Goal: Transaction & Acquisition: Purchase product/service

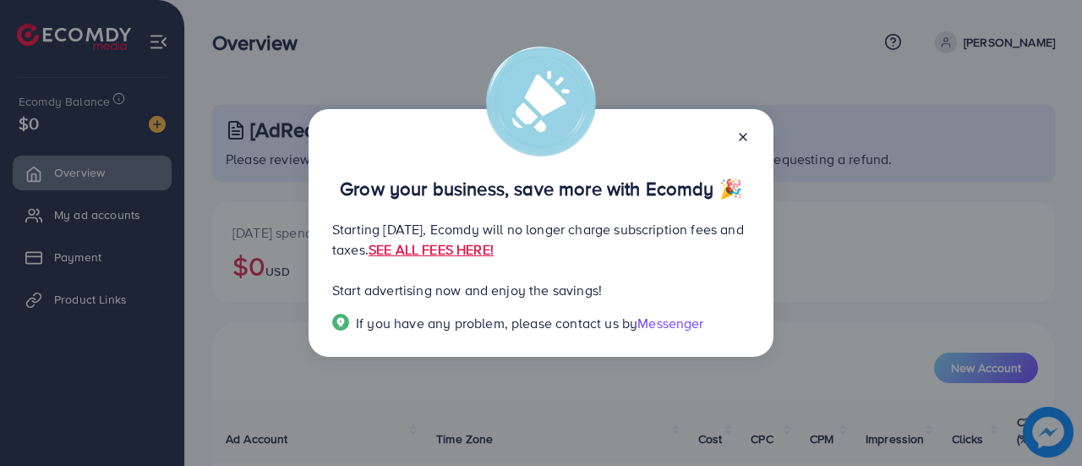
click at [740, 135] on icon at bounding box center [743, 137] width 14 height 14
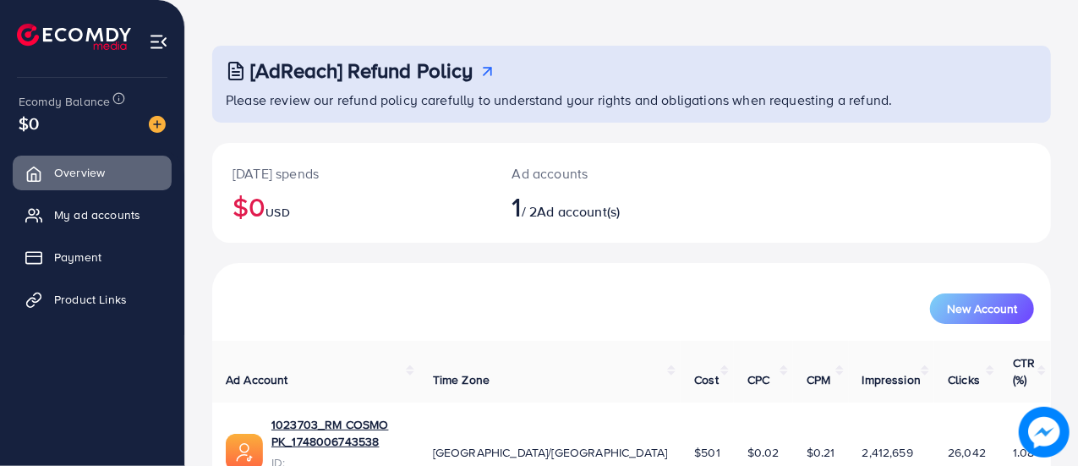
scroll to position [115, 0]
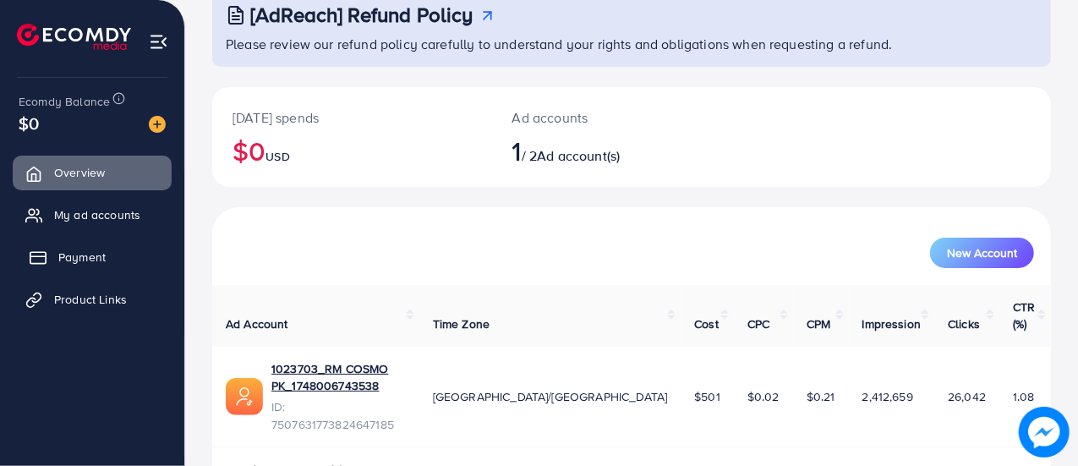
click at [81, 263] on span "Payment" at bounding box center [81, 257] width 47 height 17
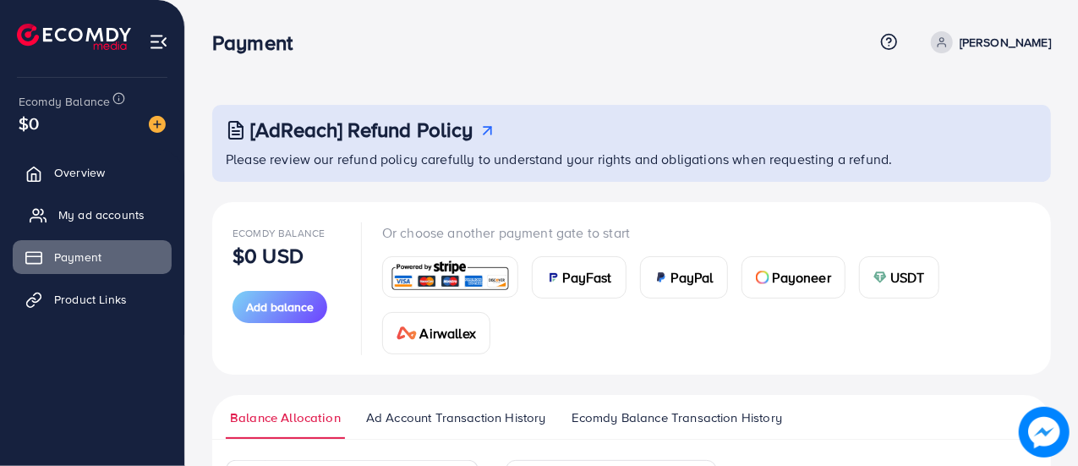
click at [112, 211] on span "My ad accounts" at bounding box center [101, 214] width 86 height 17
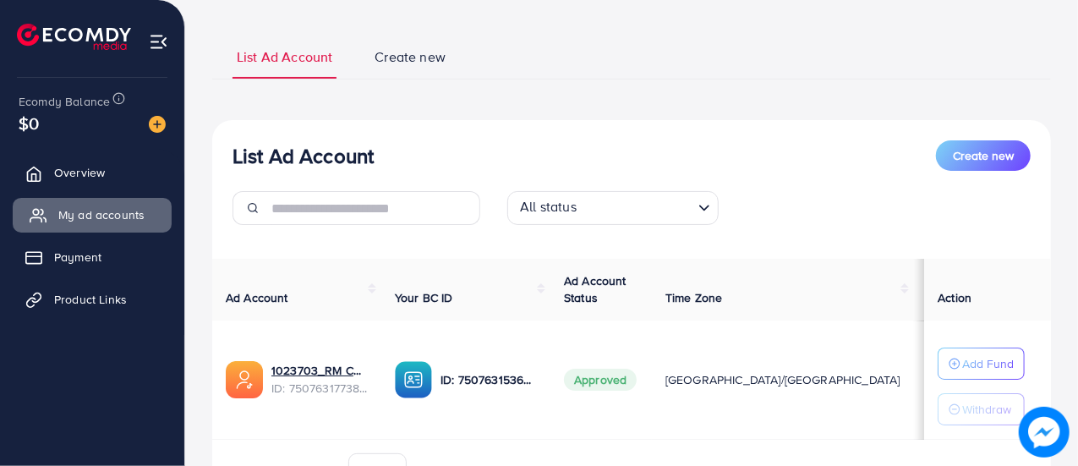
scroll to position [184, 0]
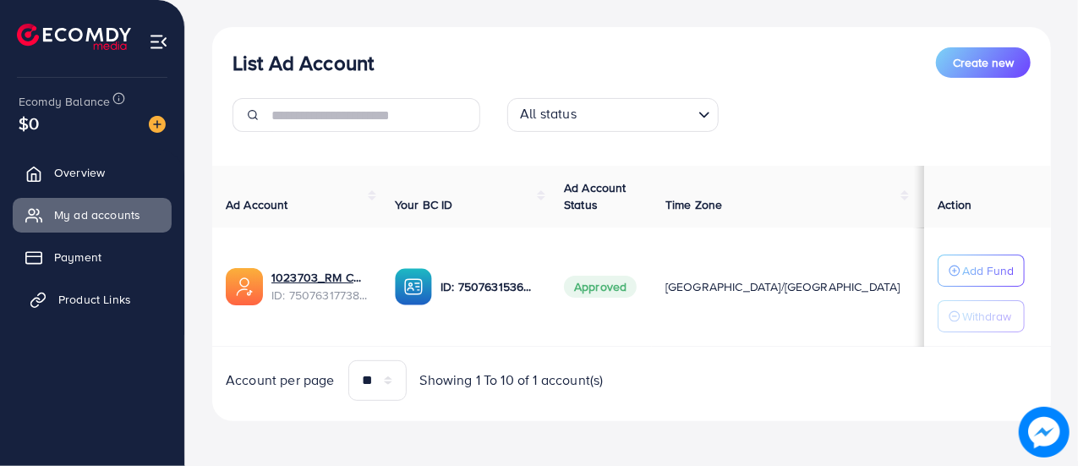
click at [103, 302] on span "Product Links" at bounding box center [94, 299] width 73 height 17
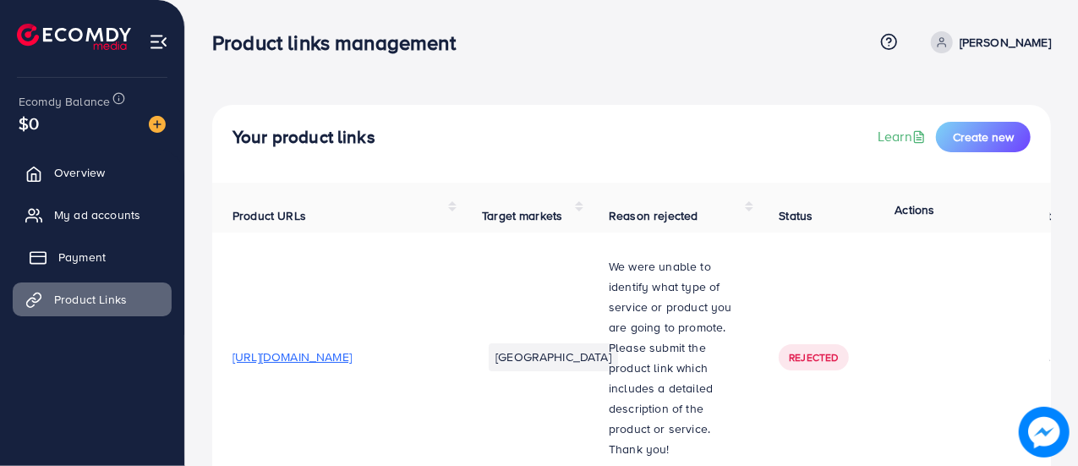
click at [93, 254] on span "Payment" at bounding box center [81, 257] width 47 height 17
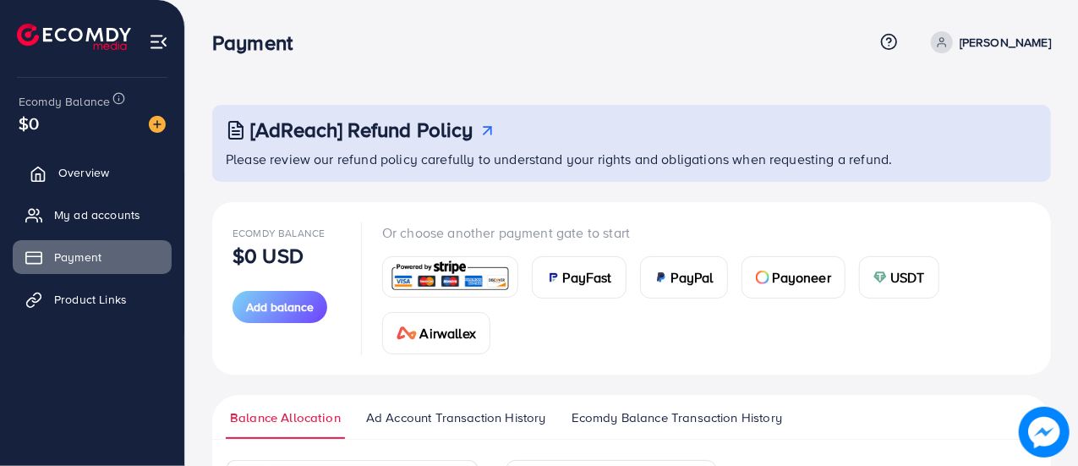
click at [105, 171] on link "Overview" at bounding box center [92, 173] width 159 height 34
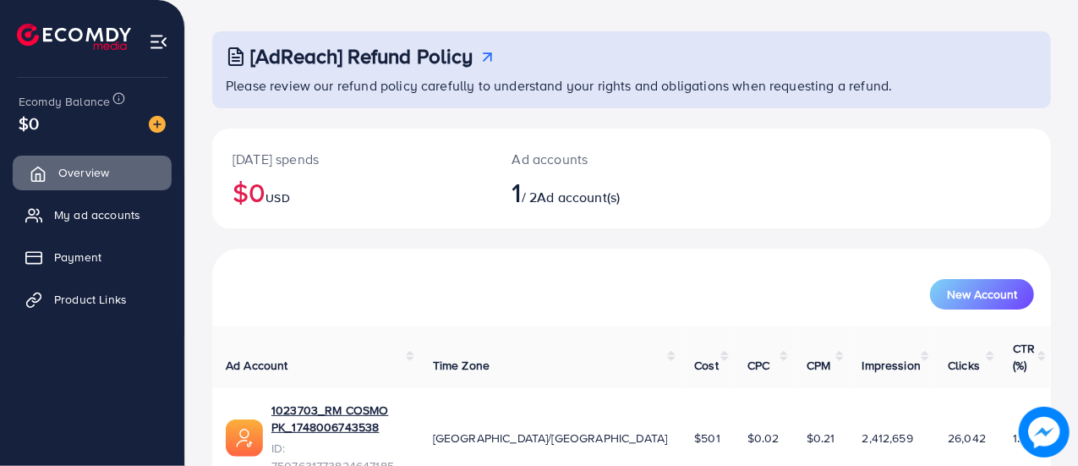
scroll to position [115, 0]
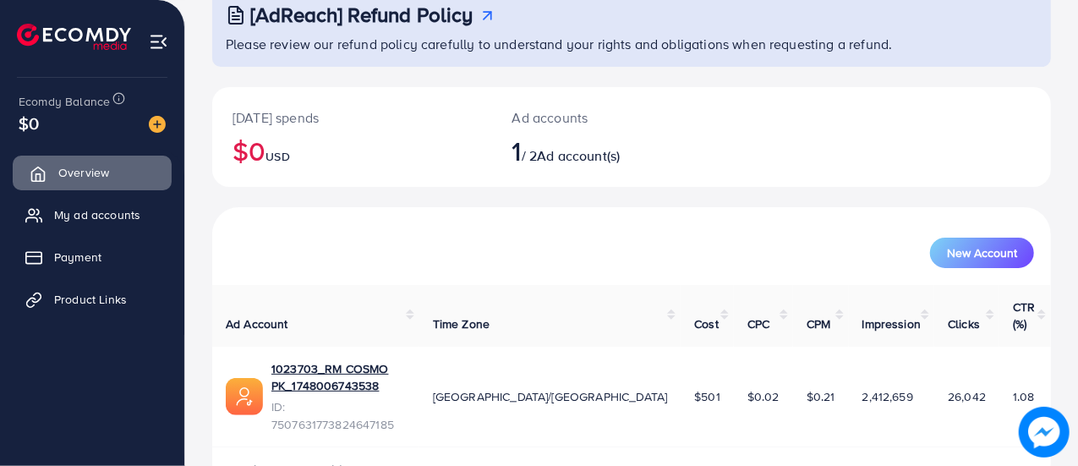
click at [92, 269] on link "Payment" at bounding box center [92, 257] width 159 height 34
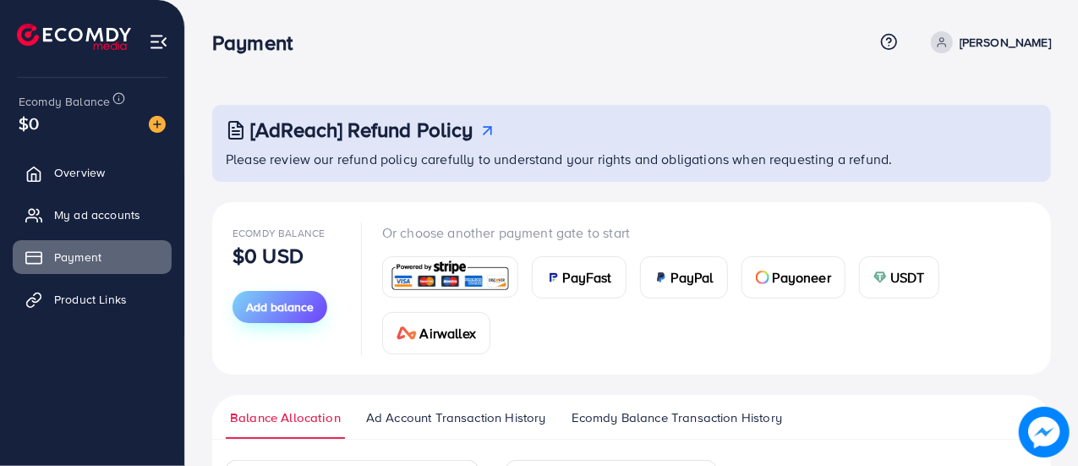
click at [266, 303] on span "Add balance" at bounding box center [280, 306] width 68 height 17
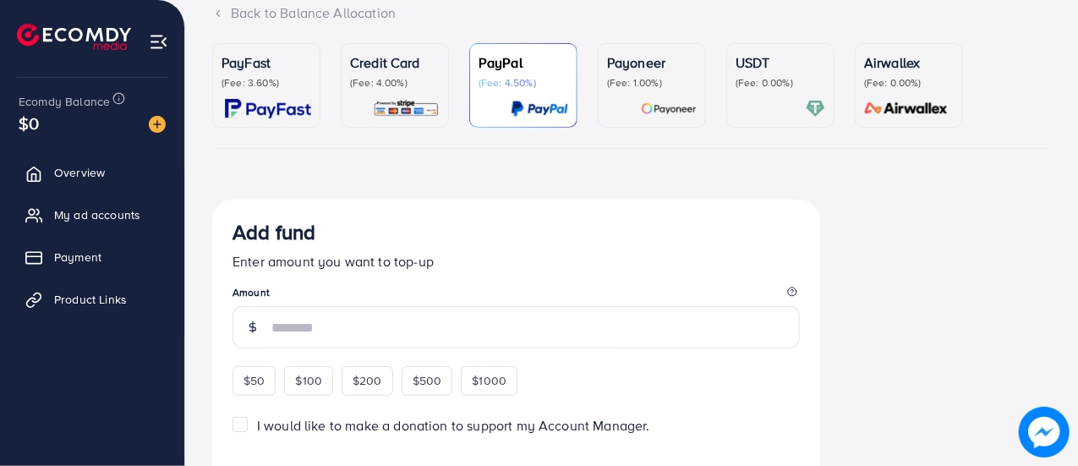
scroll to position [123, 0]
click at [388, 86] on p "(Fee: 4.00%)" at bounding box center [395, 81] width 90 height 14
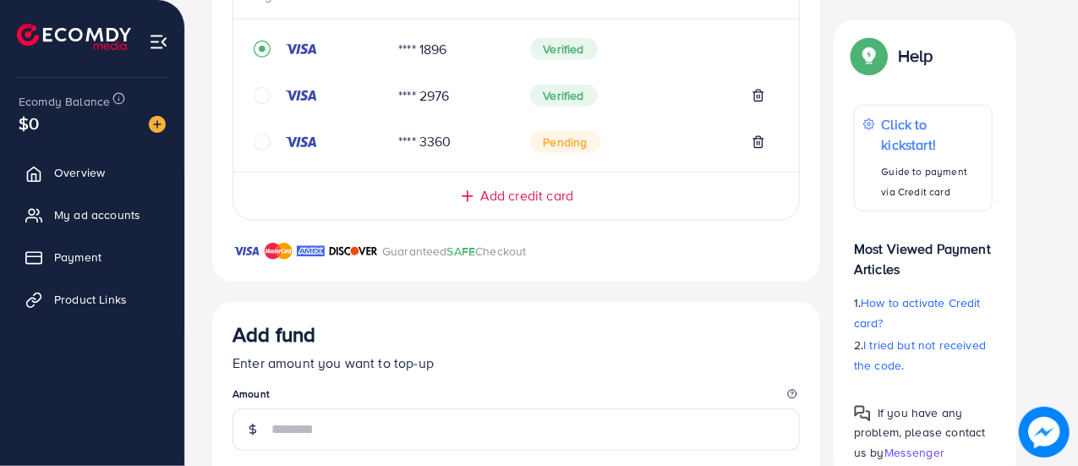
scroll to position [413, 0]
click at [538, 200] on span "Add credit card" at bounding box center [526, 193] width 93 height 19
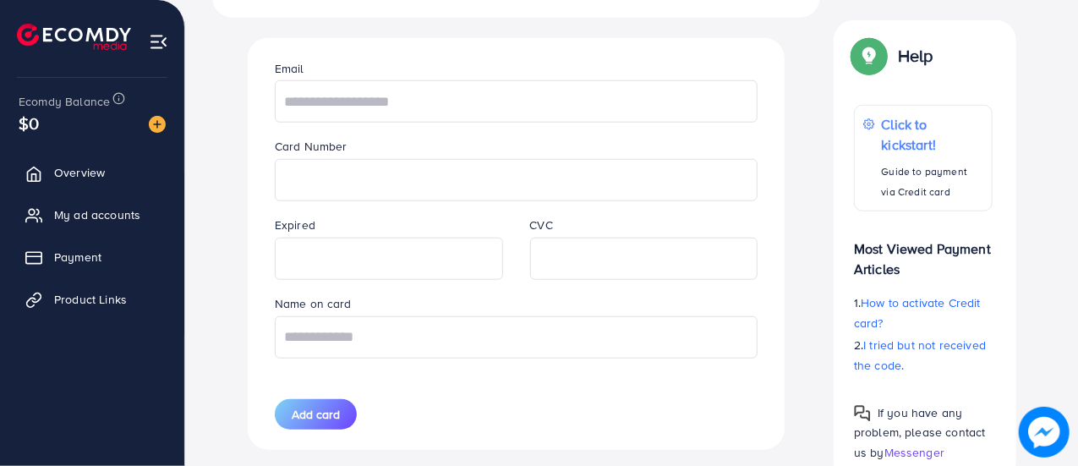
scroll to position [676, 0]
click at [436, 96] on input "text" at bounding box center [516, 100] width 483 height 42
type input "**********"
click at [446, 331] on input "text" at bounding box center [516, 336] width 483 height 42
type input "**********"
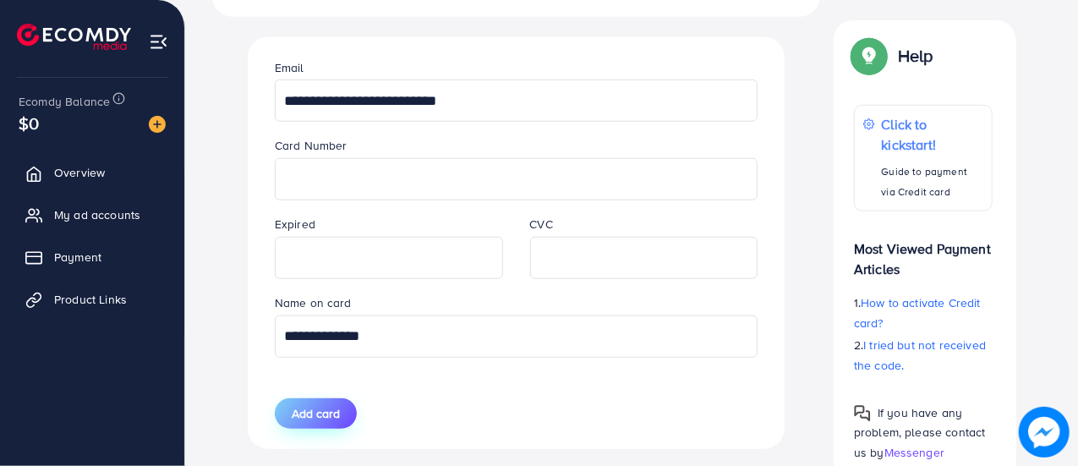
click at [297, 421] on button "Add card" at bounding box center [316, 413] width 82 height 30
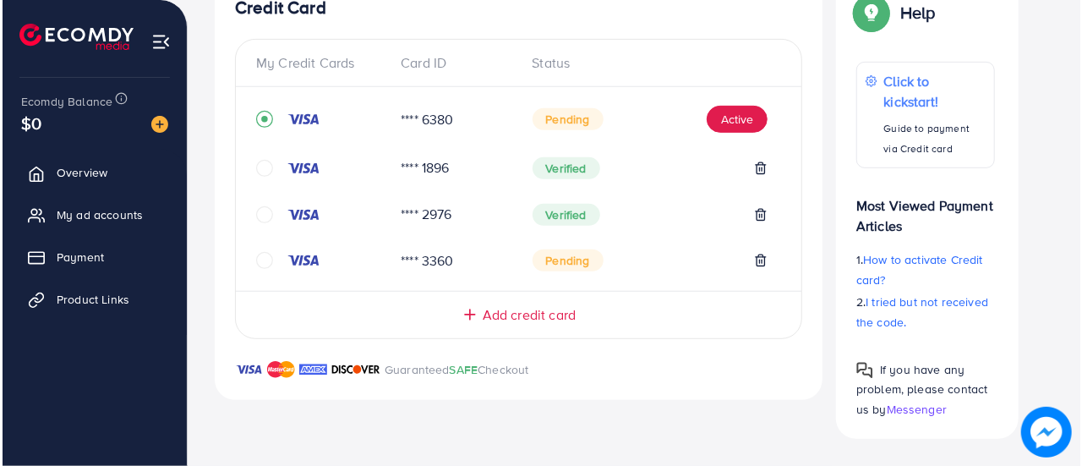
scroll to position [343, 0]
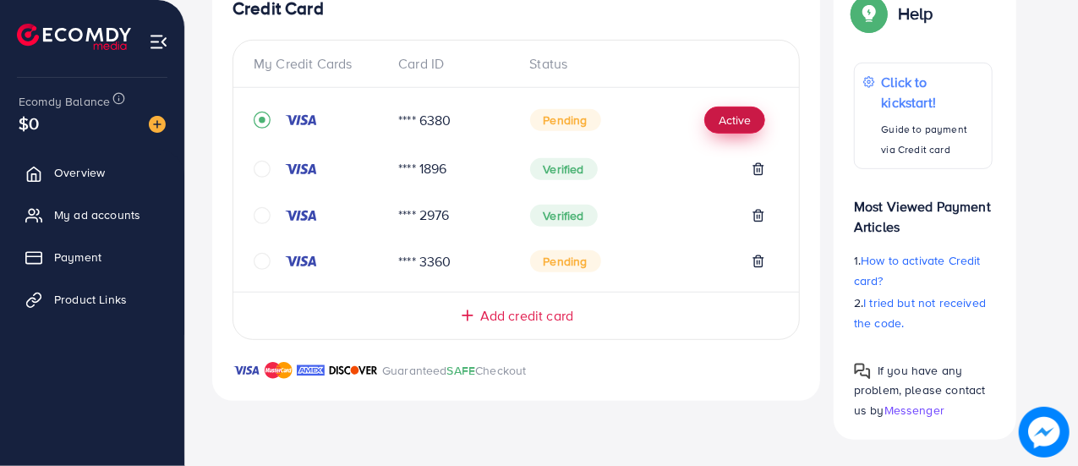
click at [735, 117] on button "Active" at bounding box center [734, 120] width 61 height 27
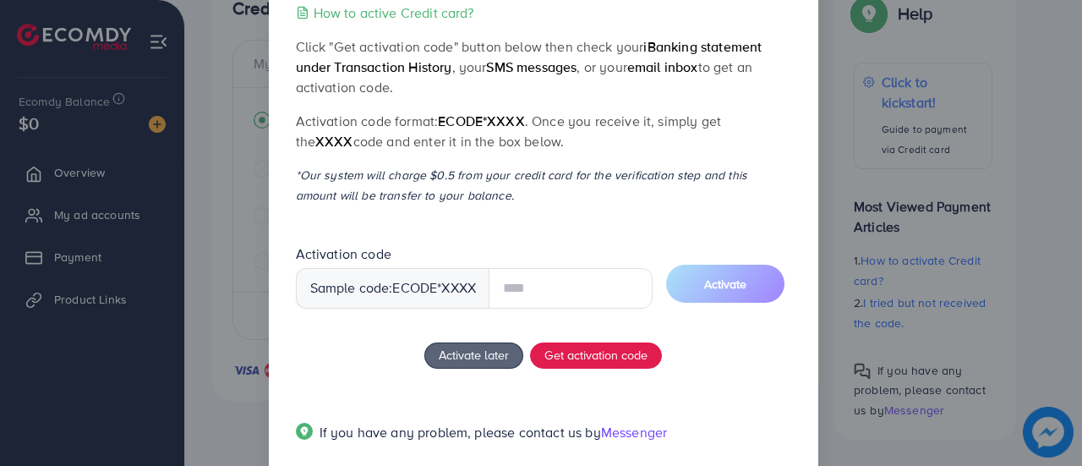
scroll to position [101, 0]
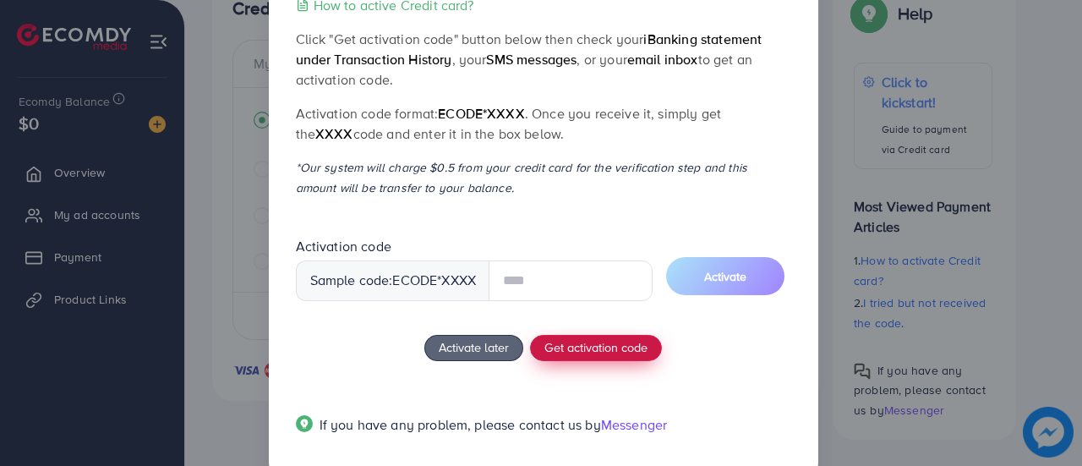
click at [605, 350] on div "How to active Credit card? Click "Get activation code" button below then check …" at bounding box center [543, 225] width 495 height 461
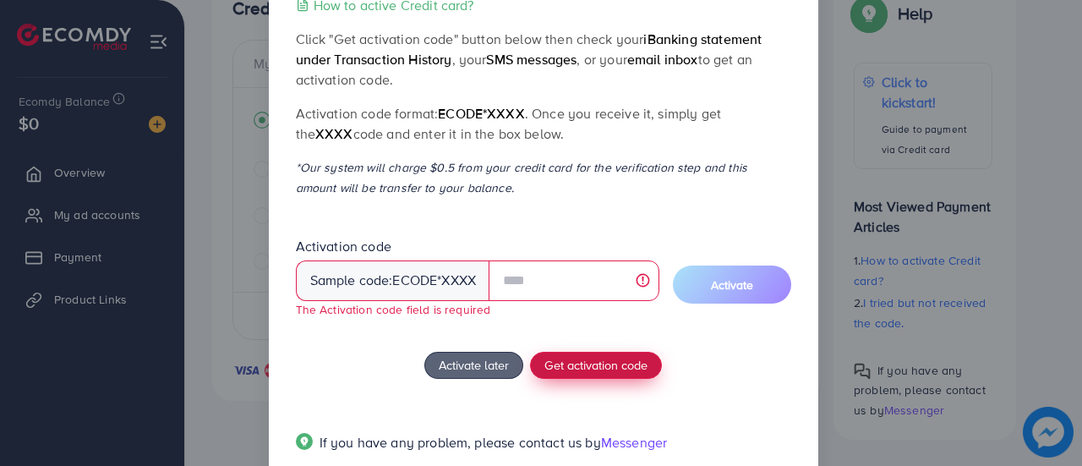
click at [590, 365] on span "Get activation code" at bounding box center [595, 365] width 103 height 18
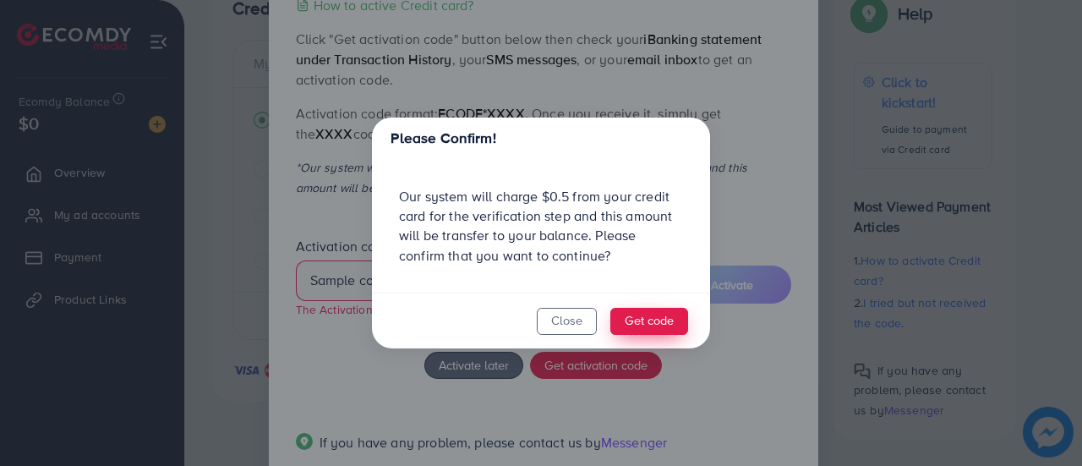
click at [658, 325] on button "Get code" at bounding box center [649, 321] width 78 height 27
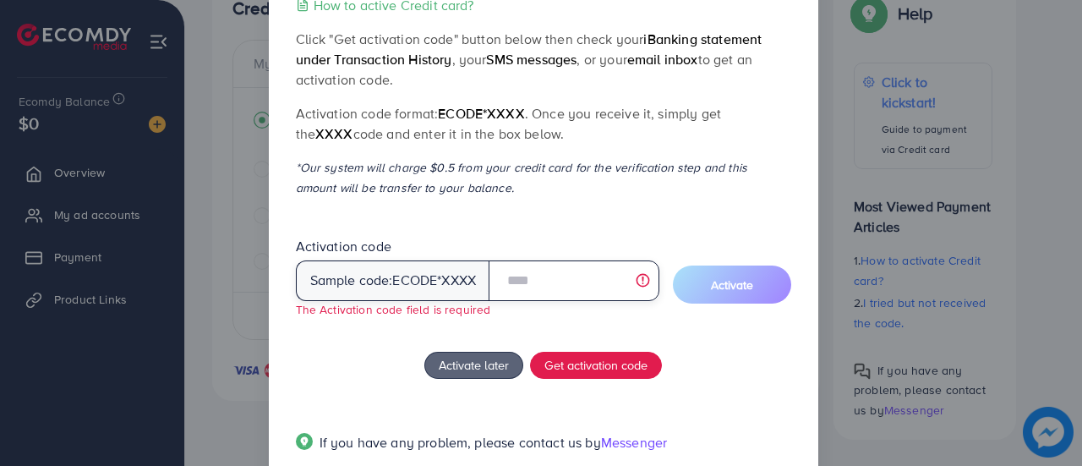
click at [545, 279] on input "text" at bounding box center [574, 280] width 170 height 41
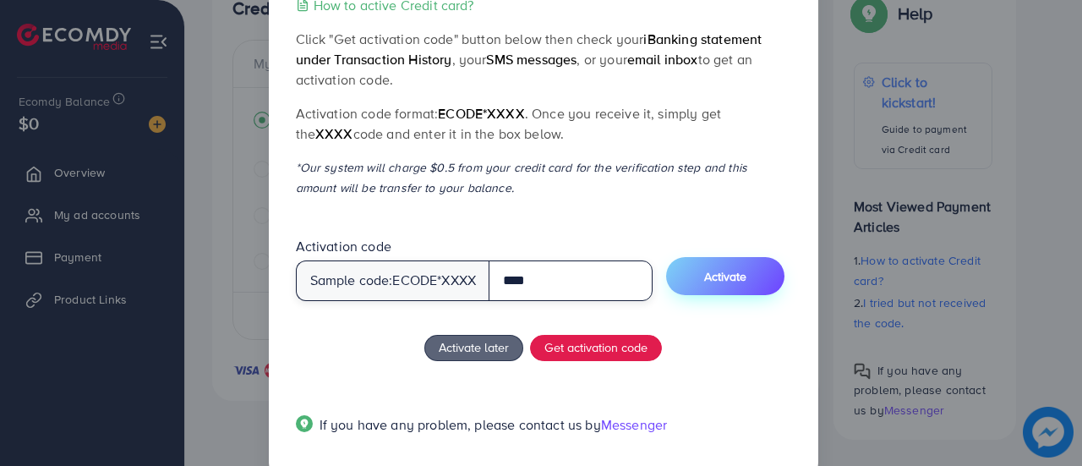
type input "****"
click at [741, 279] on span "Activate" at bounding box center [725, 276] width 42 height 17
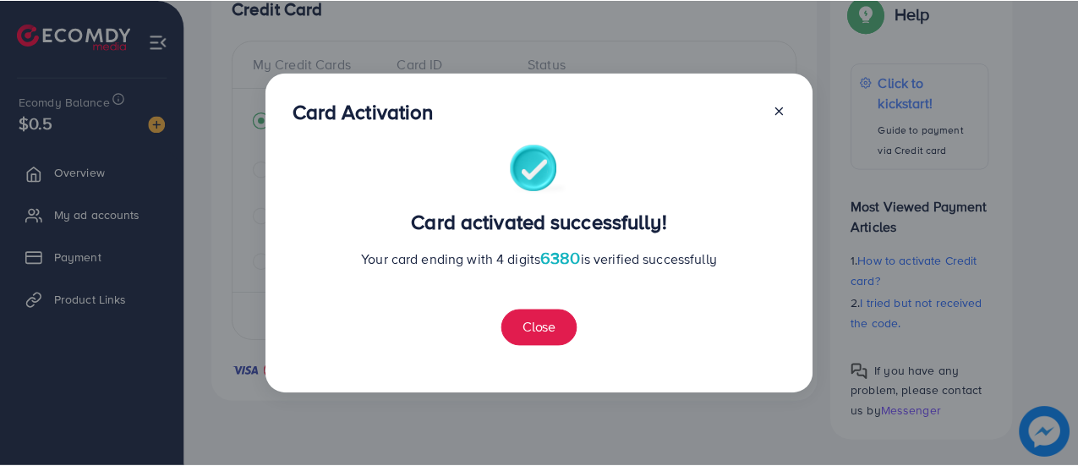
scroll to position [653, 0]
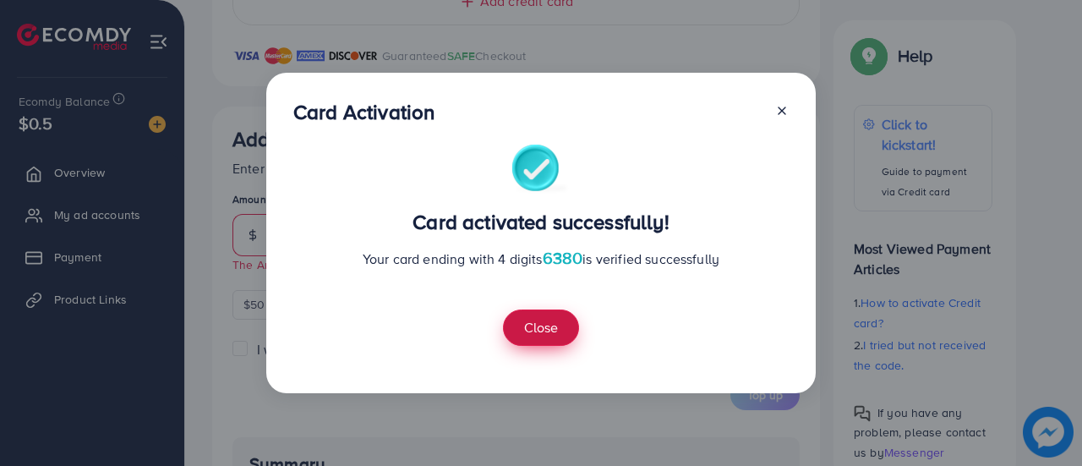
click at [536, 328] on button "Close" at bounding box center [541, 327] width 76 height 36
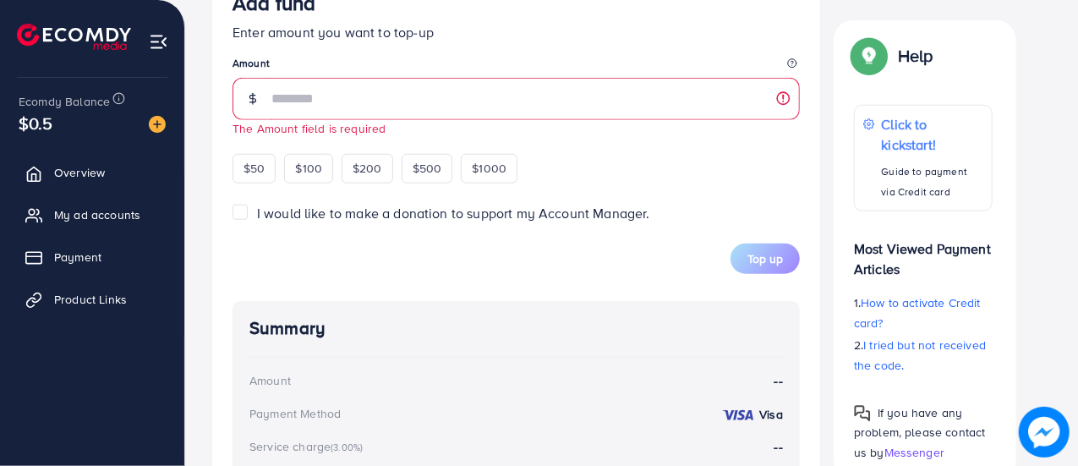
scroll to position [790, 0]
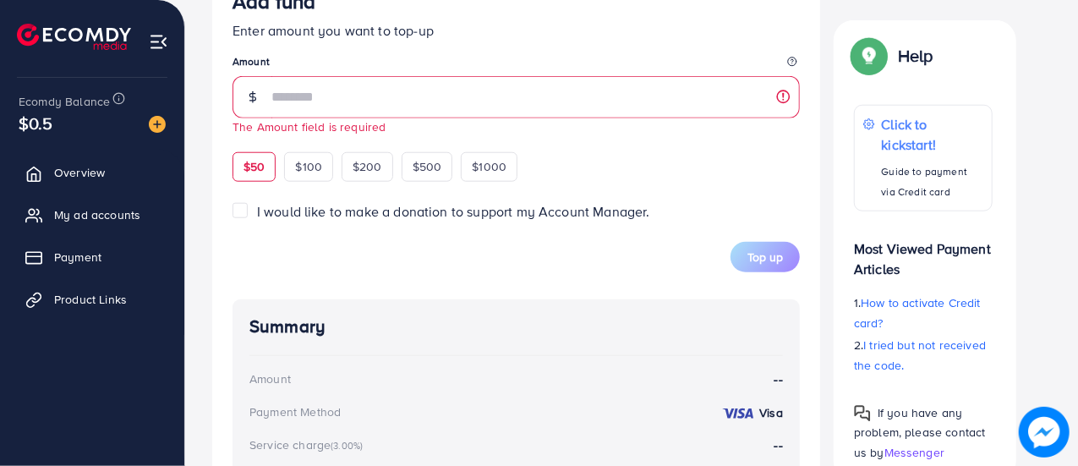
click at [262, 169] on span "$50" at bounding box center [253, 166] width 21 height 17
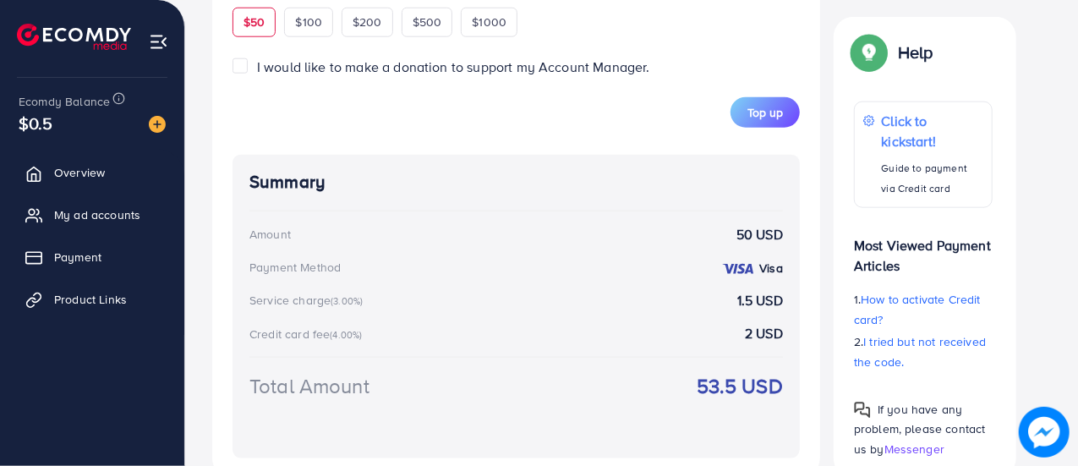
scroll to position [981, 0]
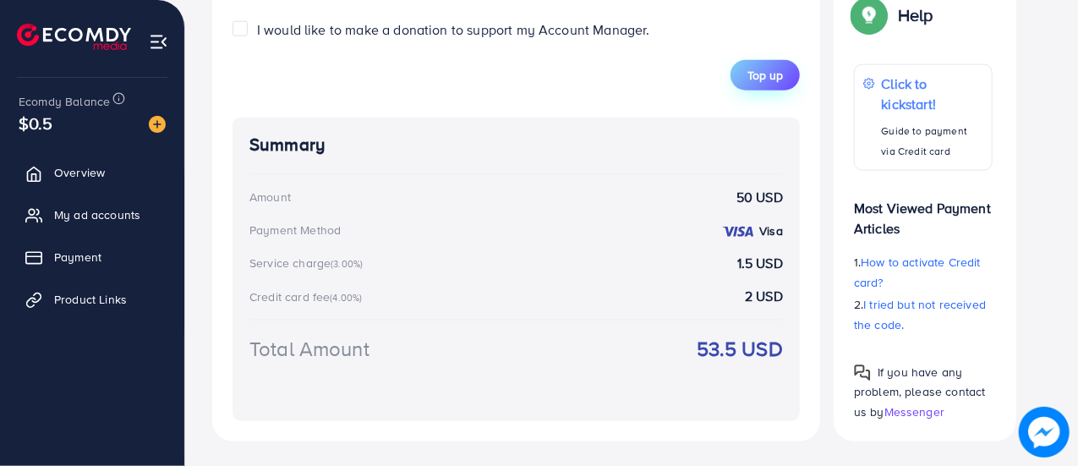
click at [759, 73] on span "Top up" at bounding box center [765, 75] width 36 height 17
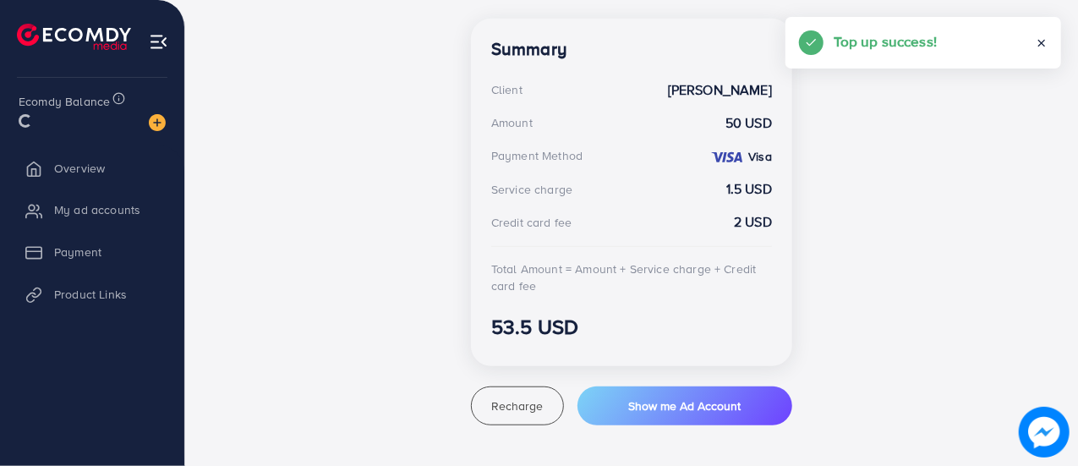
scroll to position [473, 0]
